Goal: Information Seeking & Learning: Learn about a topic

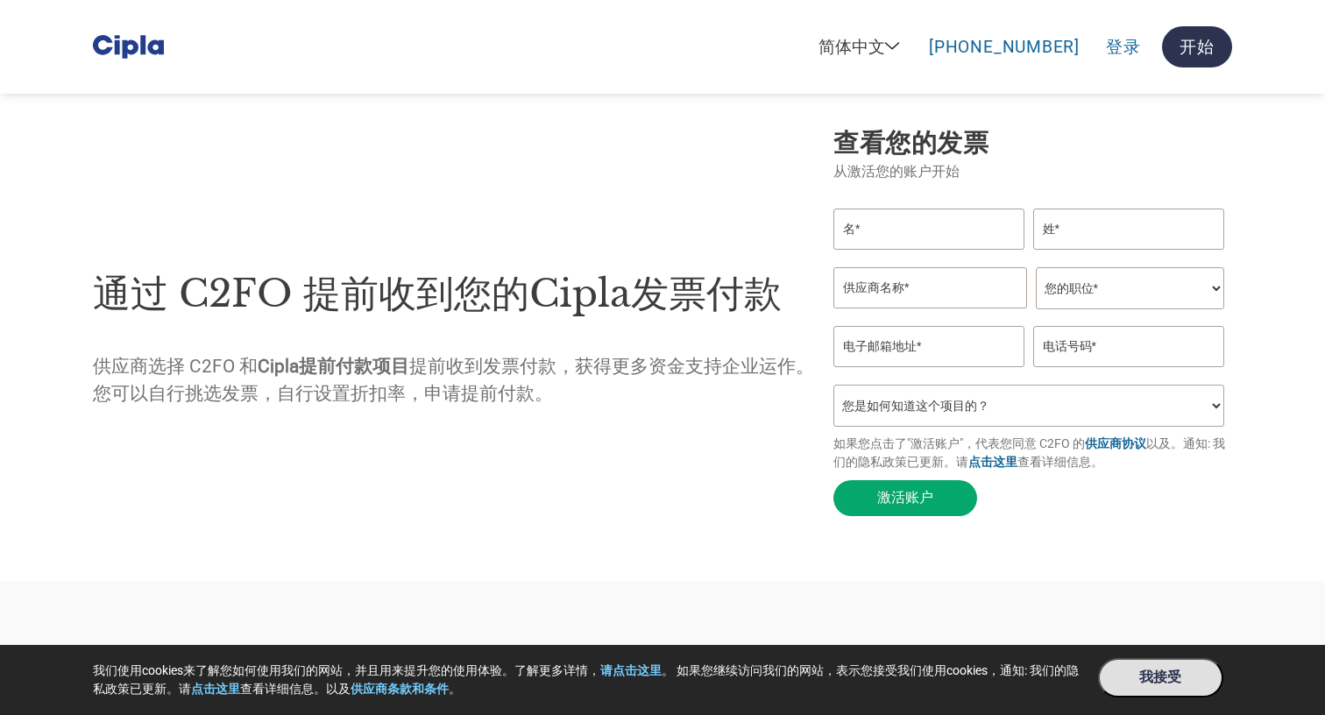
click at [266, 358] on strong "Cipla提前付款项目" at bounding box center [334, 366] width 152 height 21
click at [342, 457] on div "通过 C2FO 提前收到您的Cipla发票付款 供应商选择 C2FO 和 Cipla提前付款项目 提前收到发票付款，获得更多资金支持企业运作。您可以自行挑选发…" at bounding box center [454, 325] width 723 height 358
click at [278, 359] on strong "Cipla提前付款项目" at bounding box center [334, 366] width 152 height 21
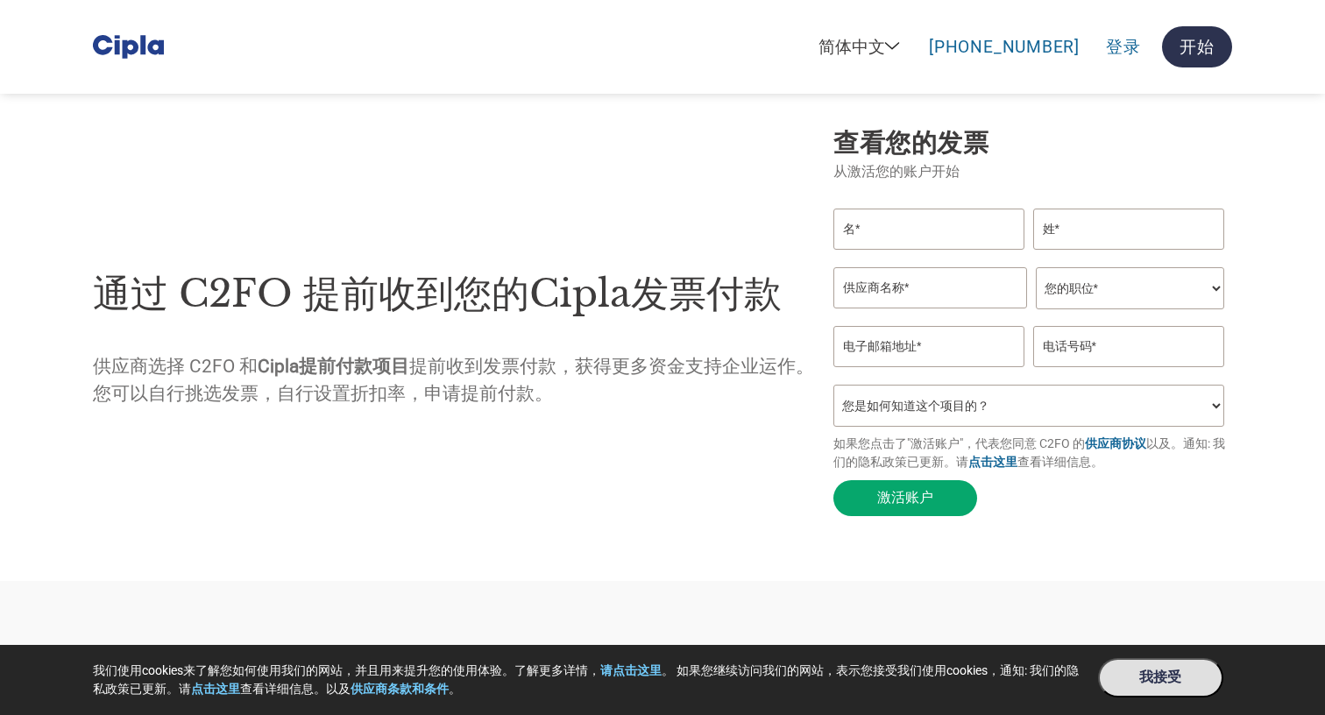
click at [400, 508] on div "通过 C2FO 提前收到您的Cipla发票付款 供应商选择 C2FO 和 Cipla提前付款项目 提前收到发票付款，获得更多资金支持企业运作。您可以自行挑选发…" at bounding box center [663, 325] width 1140 height 399
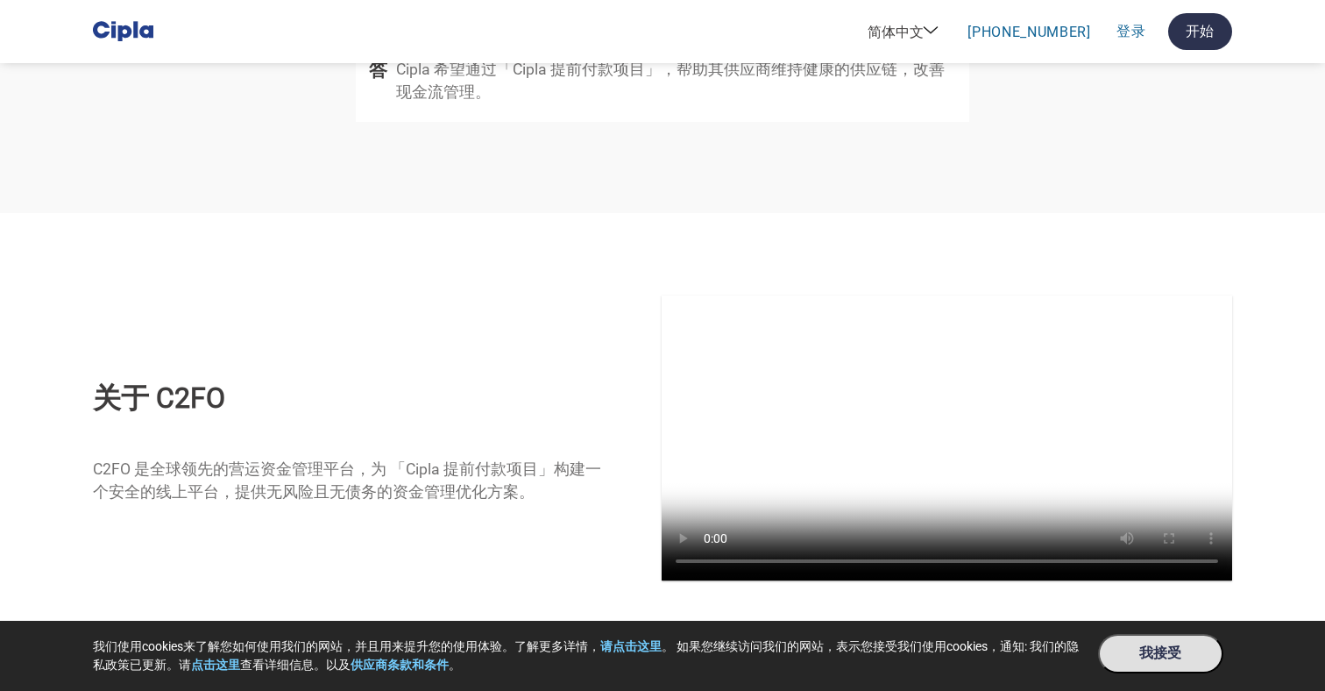
scroll to position [3358, 0]
click at [942, 417] on video at bounding box center [947, 438] width 571 height 285
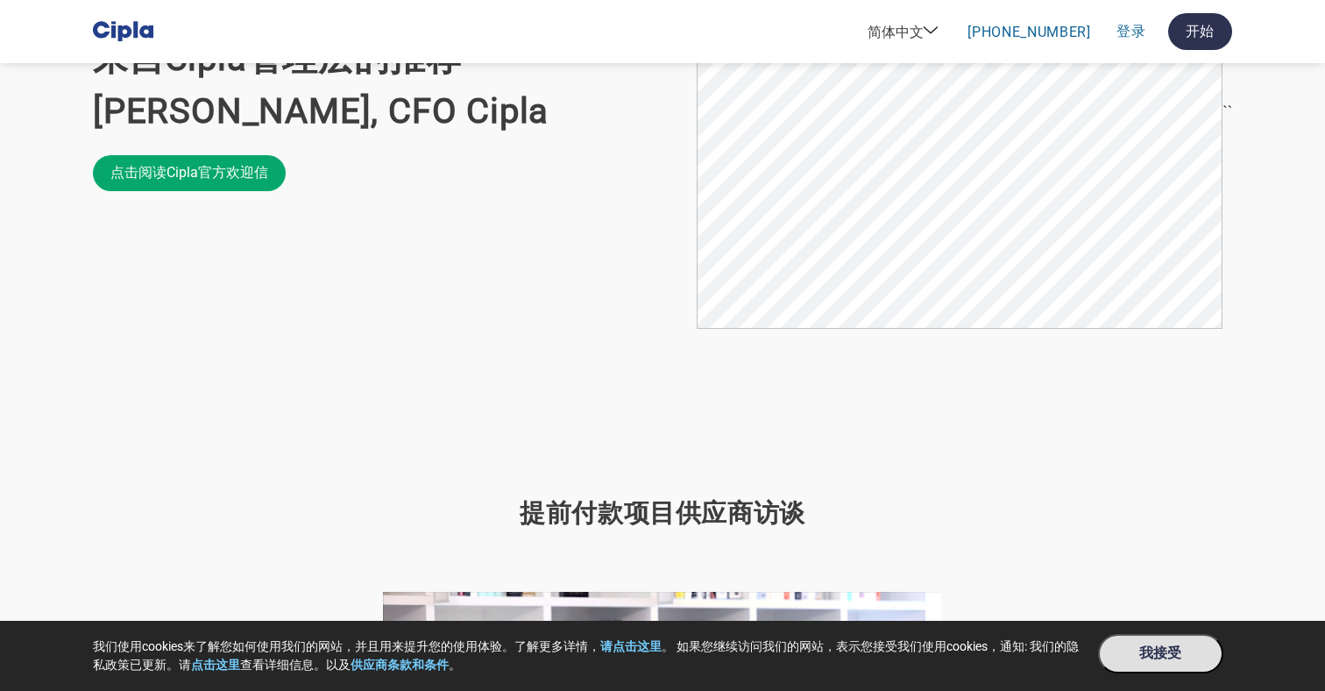
scroll to position [1151, 0]
